Goal: Information Seeking & Learning: Learn about a topic

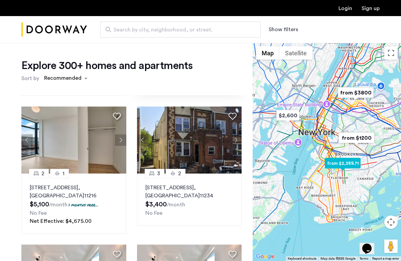
scroll to position [147, 0]
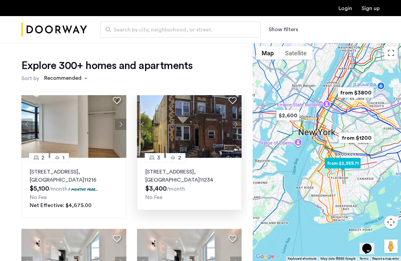
click at [204, 168] on p "1479 East 34th Street, Unit 1R, Brooklyn , NY 11234" at bounding box center [189, 176] width 88 height 16
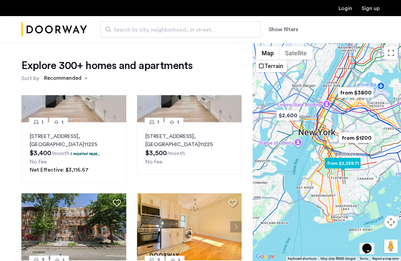
scroll to position [568, 0]
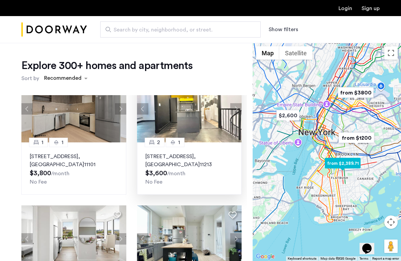
click at [211, 152] on p "1294 Park Place, Unit 1B, Brooklyn , NY 11213" at bounding box center [189, 160] width 88 height 16
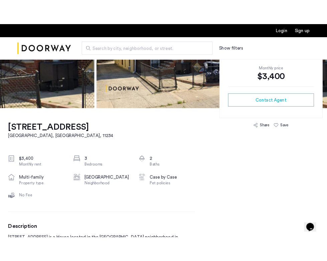
scroll to position [146, 0]
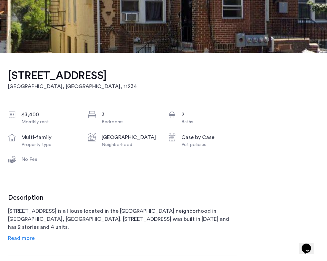
drag, startPoint x: 5, startPoint y: 76, endPoint x: 105, endPoint y: 81, distance: 99.8
copy h1 "1479 East 34th Street"
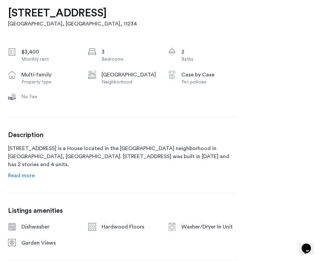
scroll to position [220, 0]
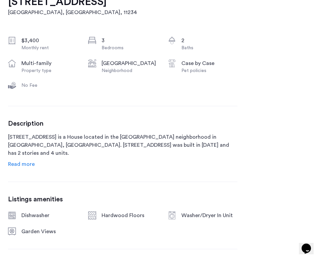
click at [27, 164] on span "Read more" at bounding box center [21, 163] width 27 height 5
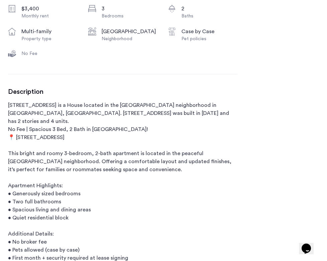
scroll to position [252, 0]
drag, startPoint x: 218, startPoint y: 219, endPoint x: 135, endPoint y: 163, distance: 100.3
click at [135, 163] on p "1479 East 34th Street is a House located in the Marine Park neighborhood in Bro…" at bounding box center [123, 193] width 230 height 185
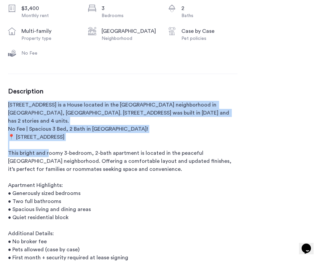
drag, startPoint x: 124, startPoint y: 127, endPoint x: 6, endPoint y: 107, distance: 119.1
copy p "1479 East 34th Street is a House located in the Marine Park neighborhood in Bro…"
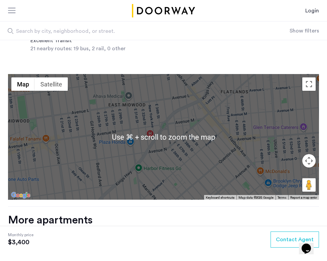
scroll to position [764, 0]
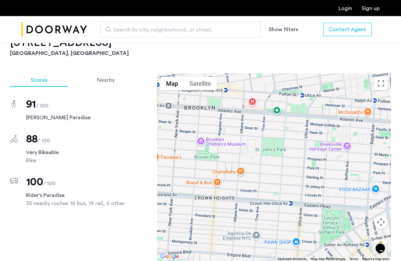
scroll to position [581, 0]
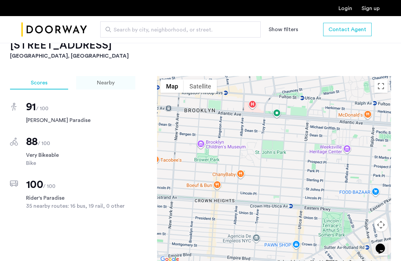
click at [121, 89] on div "Nearby" at bounding box center [105, 82] width 59 height 13
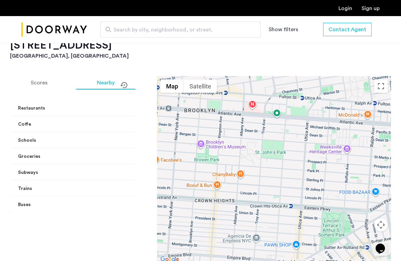
click at [123, 116] on mat-expansion-panel-header "Restaurants" at bounding box center [93, 108] width 167 height 16
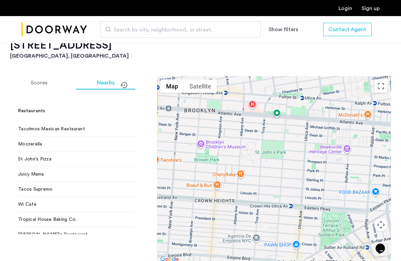
click at [123, 121] on mat-expansion-panel-header "Restaurants" at bounding box center [93, 110] width 167 height 21
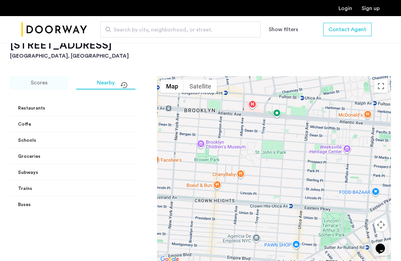
click at [38, 85] on span "Scores" at bounding box center [39, 82] width 17 height 5
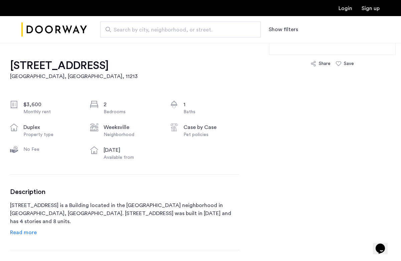
scroll to position [202, 0]
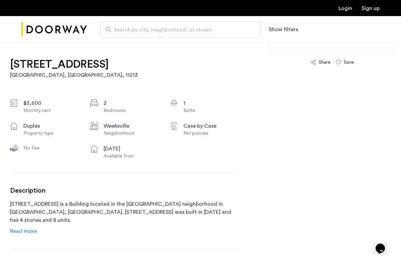
drag, startPoint x: 9, startPoint y: 65, endPoint x: 33, endPoint y: 81, distance: 28.8
copy h1 "[STREET_ADDRESS]"
